Goal: Use online tool/utility: Utilize a website feature to perform a specific function

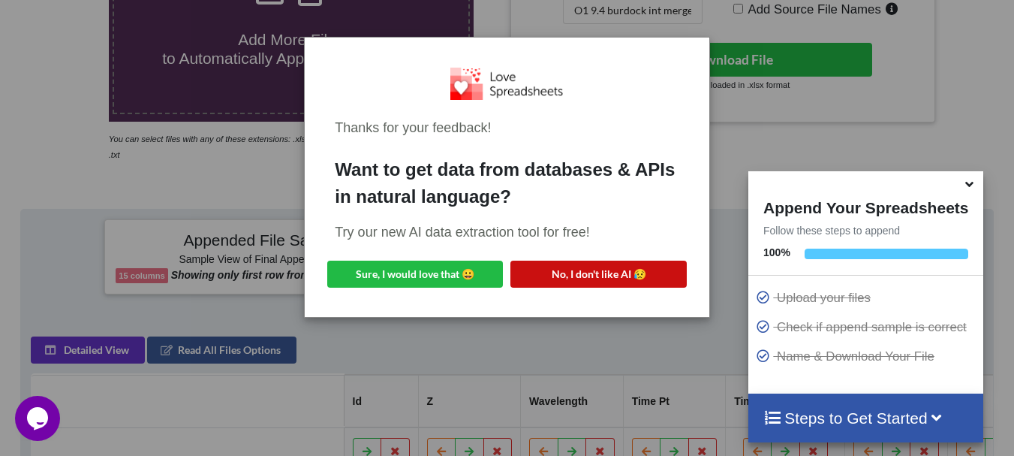
click at [530, 277] on button "No, I don't like AI 😥" at bounding box center [598, 273] width 176 height 27
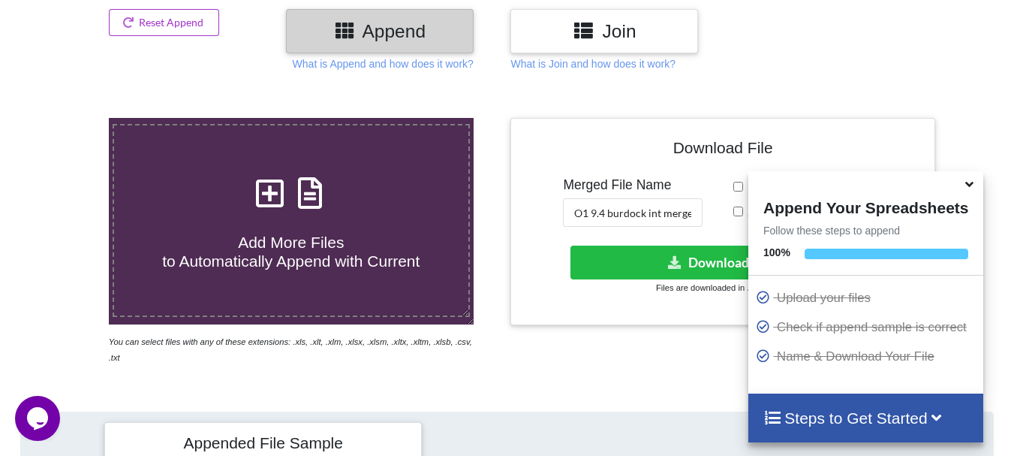
scroll to position [158, 0]
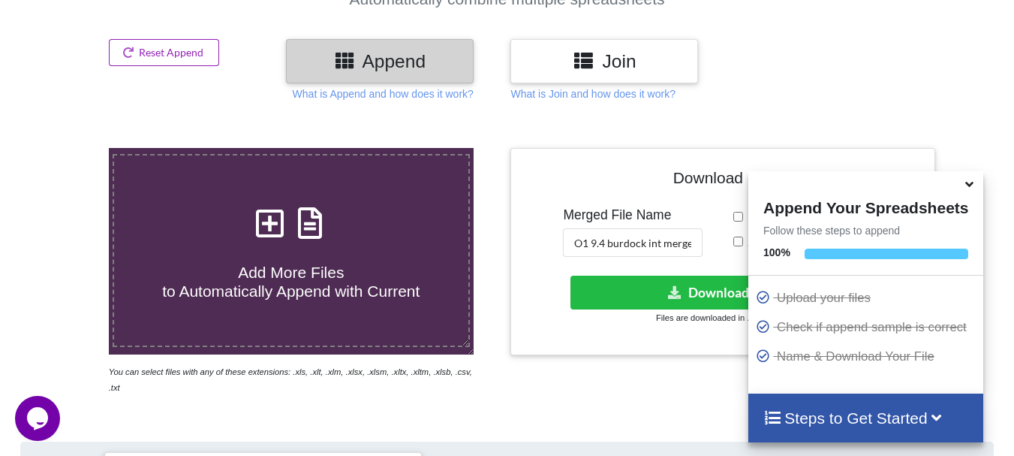
click at [206, 59] on button "Reset Append" at bounding box center [164, 52] width 111 height 27
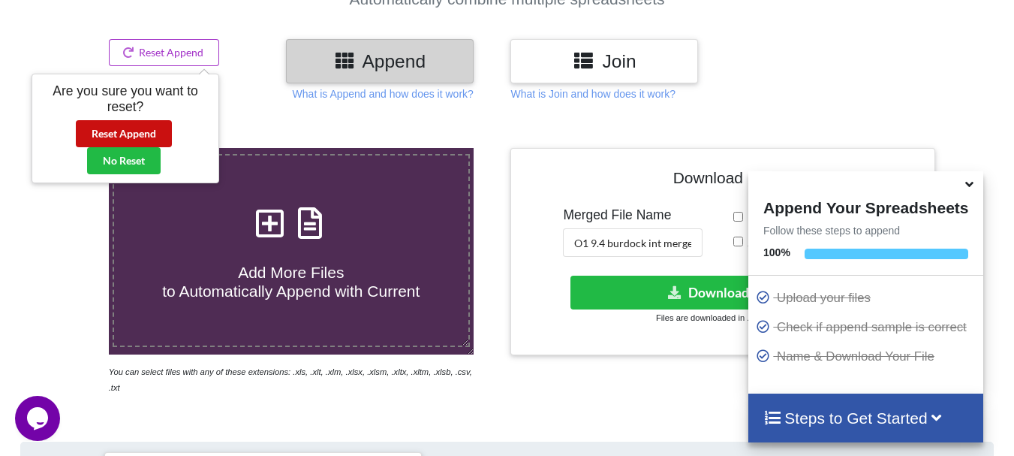
click at [149, 134] on button "Reset Append" at bounding box center [124, 133] width 96 height 27
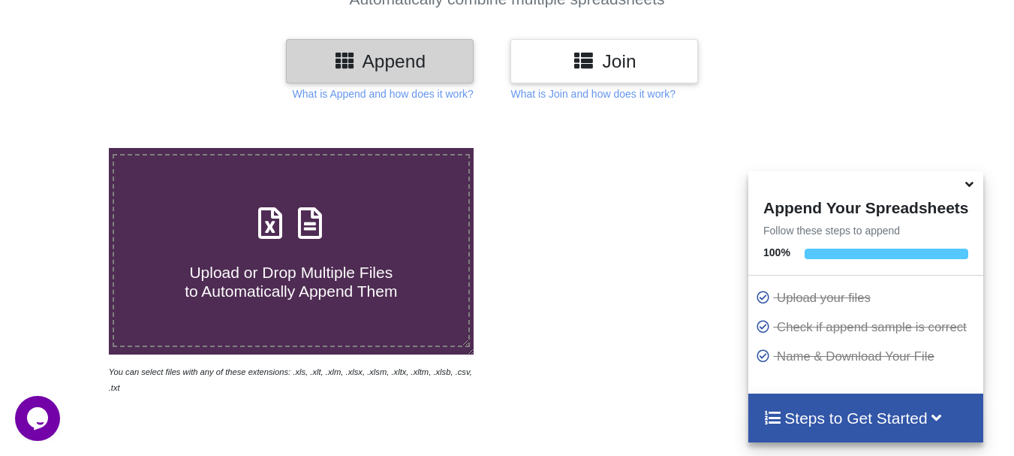
click at [275, 223] on icon at bounding box center [270, 216] width 38 height 32
click at [68, 148] on input "Upload or Drop Multiple Files to Automatically Append Them" at bounding box center [68, 148] width 0 height 0
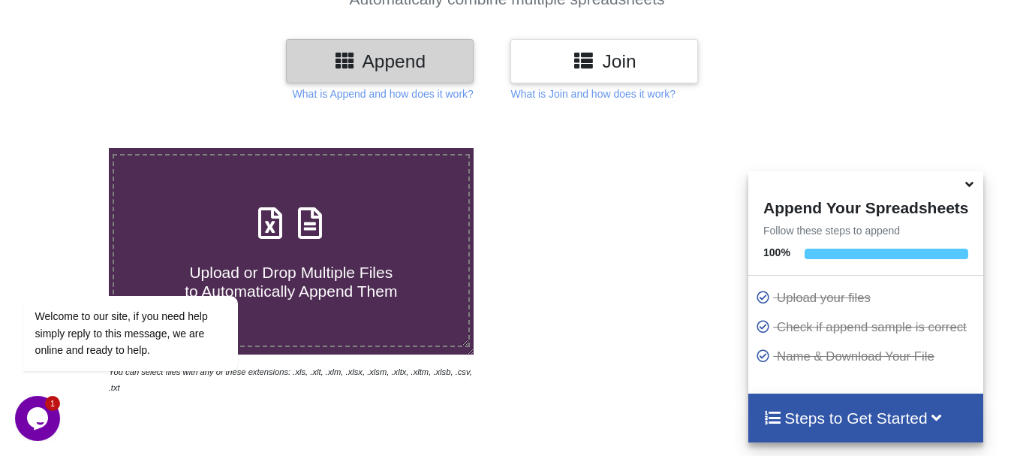
type input "C:\fakepath\DT_17_ago3_570burdock_P1_R3D_PRJ_PLY_STATS.csv"
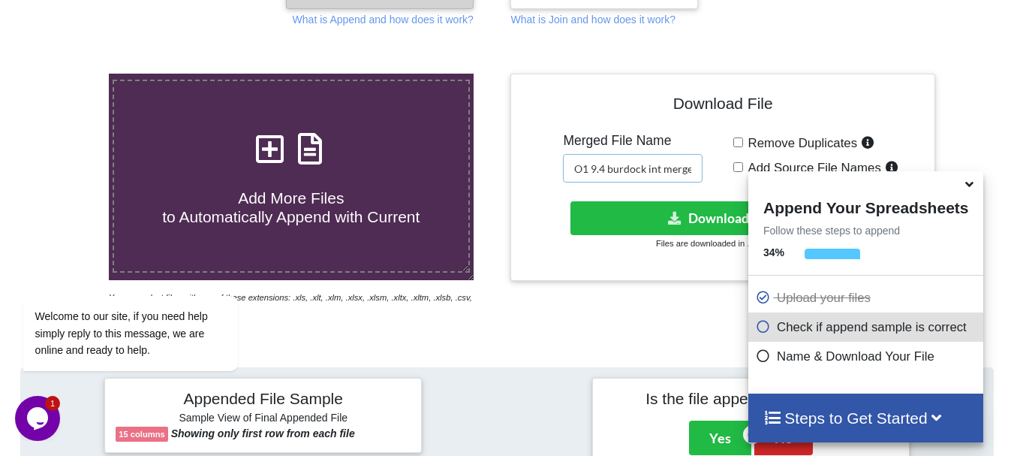
scroll to position [0, 8]
drag, startPoint x: 581, startPoint y: 172, endPoint x: 736, endPoint y: 171, distance: 155.4
click at [736, 171] on div "Download File Merged File Name O1 9.4 burdock int merged Remove Duplicates Add …" at bounding box center [723, 177] width 402 height 185
type input "P"
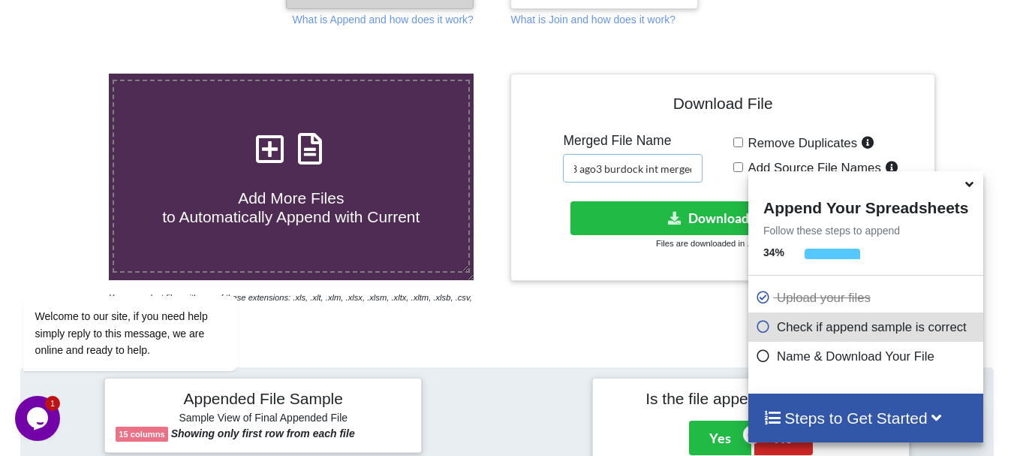
scroll to position [0, 17]
type input "O3 ago3 burdock int merged"
click at [684, 203] on button "Download File" at bounding box center [721, 218] width 302 height 34
